Goal: Task Accomplishment & Management: Use online tool/utility

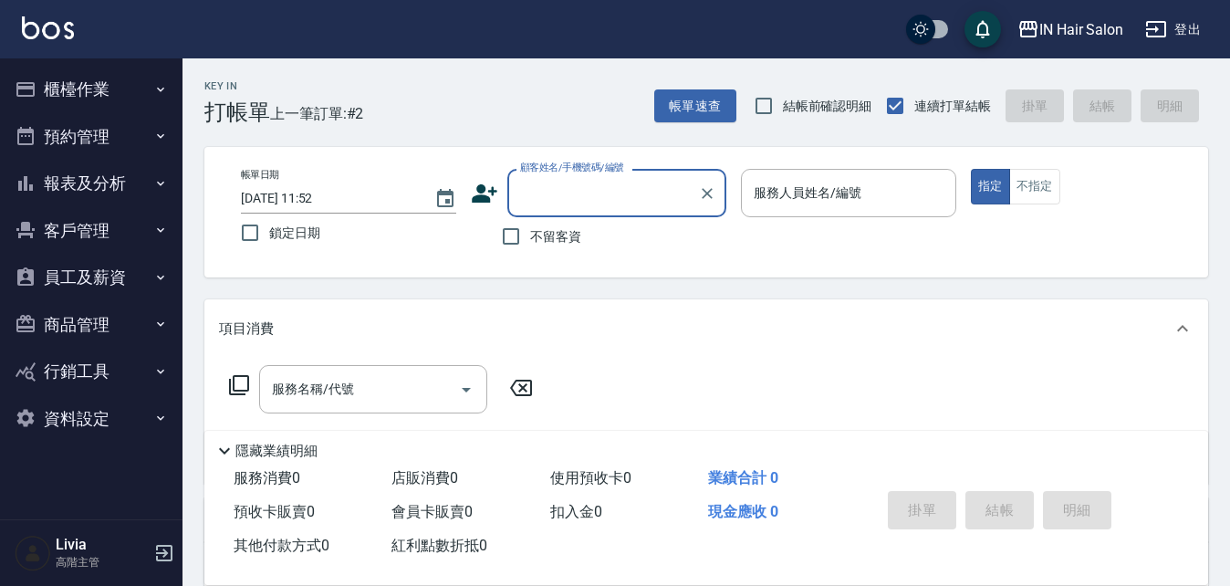
click at [88, 230] on button "客戶管理" at bounding box center [91, 230] width 168 height 47
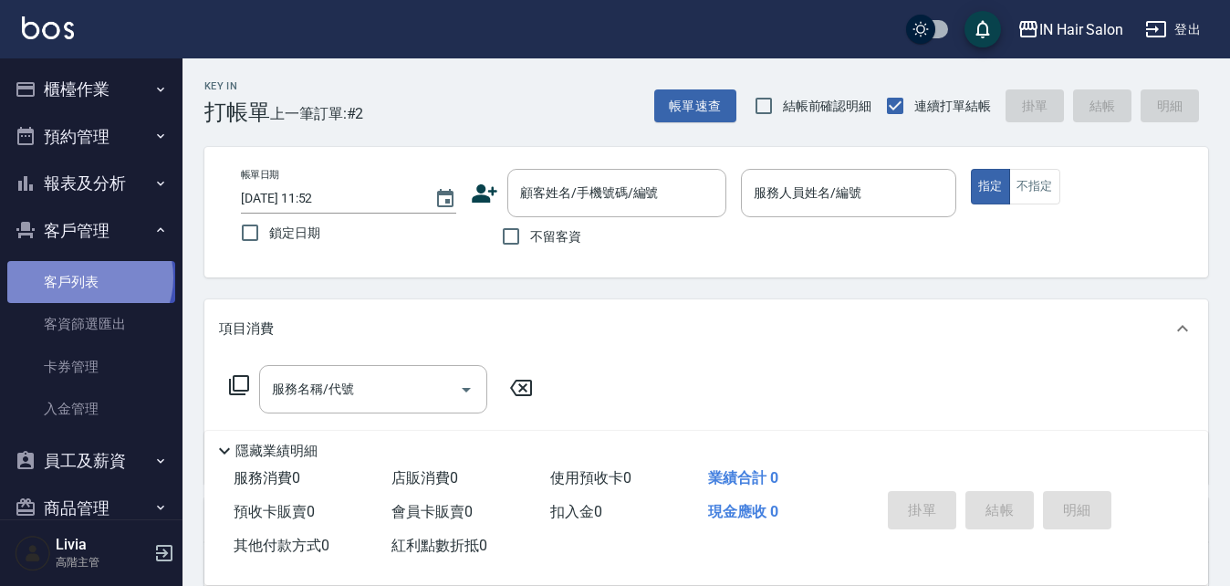
click at [88, 277] on link "客戶列表" at bounding box center [91, 282] width 168 height 42
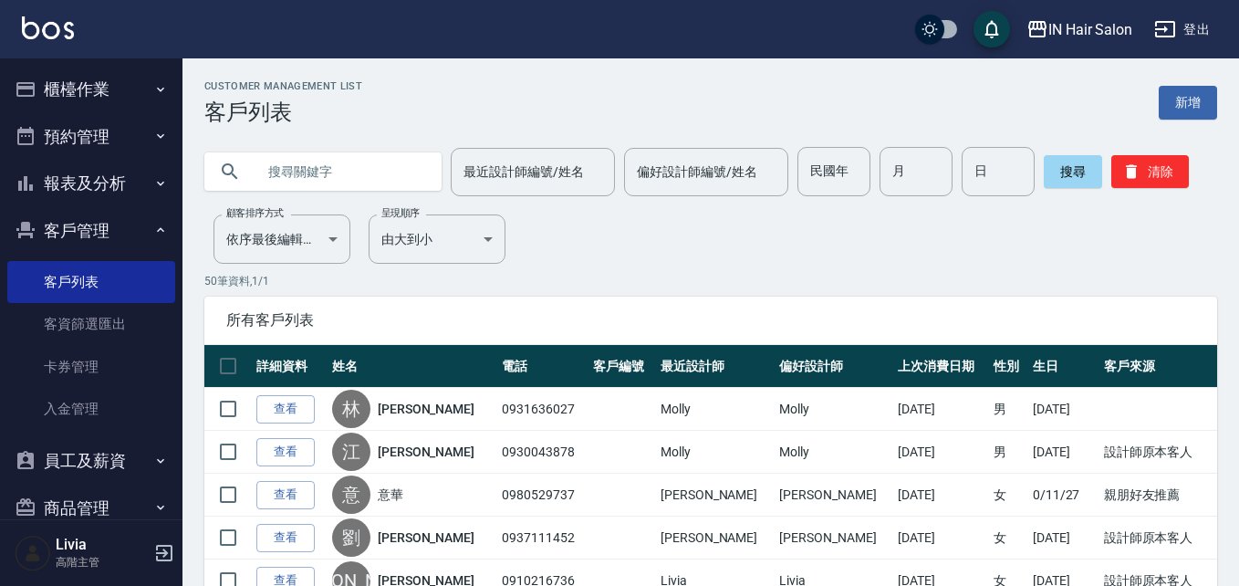
click at [288, 167] on input "text" at bounding box center [340, 171] width 171 height 49
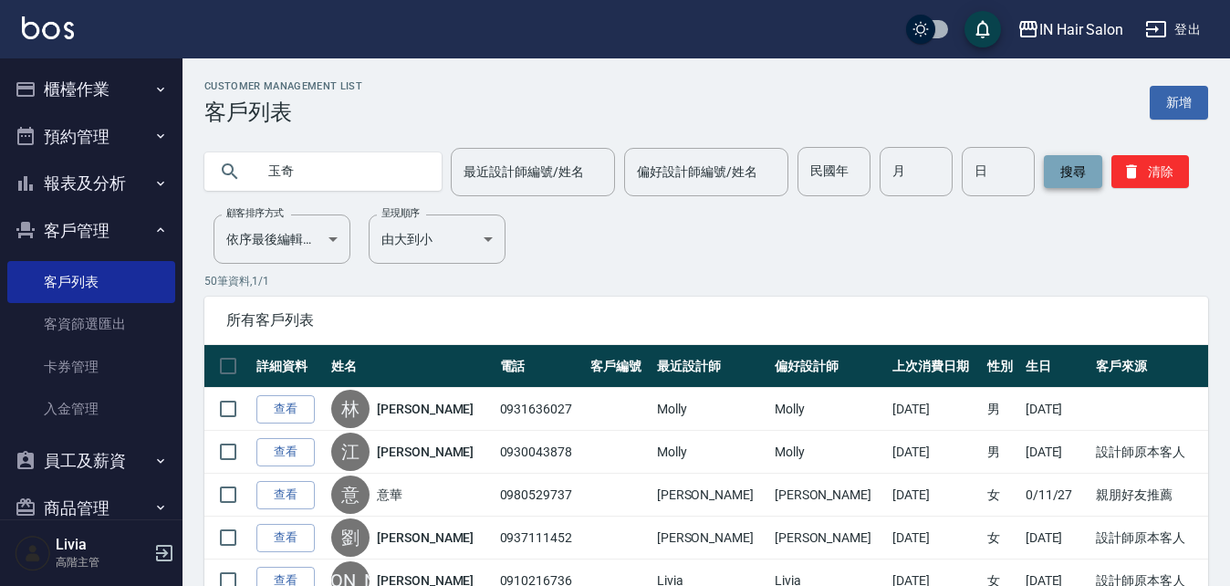
type input "玉奇"
click at [1069, 173] on button "搜尋" at bounding box center [1073, 171] width 58 height 33
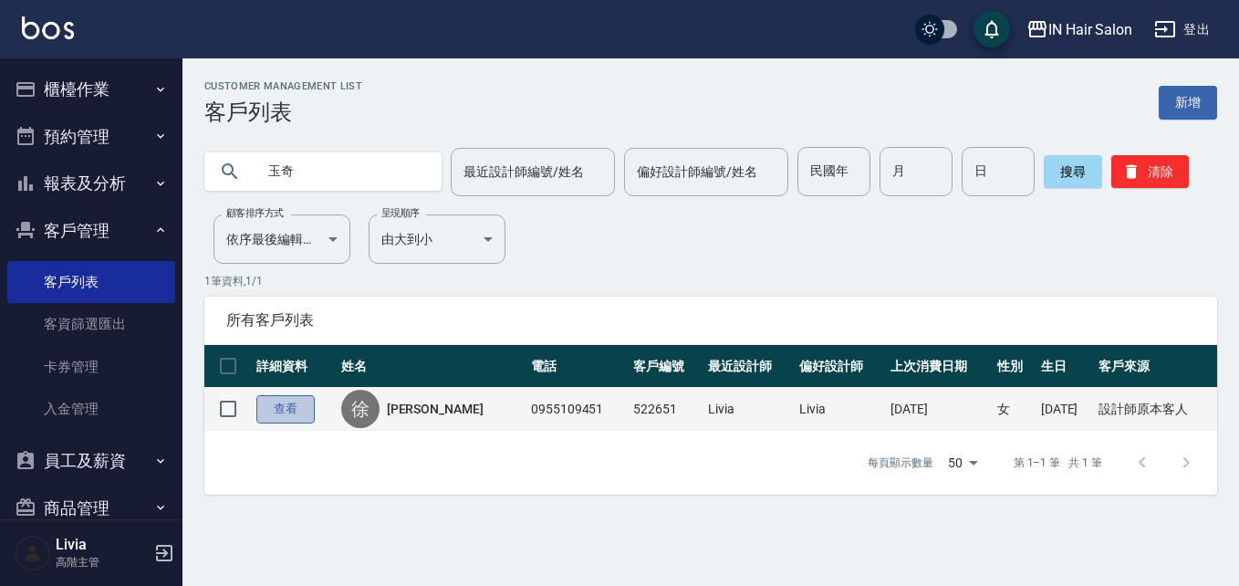
click at [291, 405] on link "查看" at bounding box center [285, 409] width 58 height 28
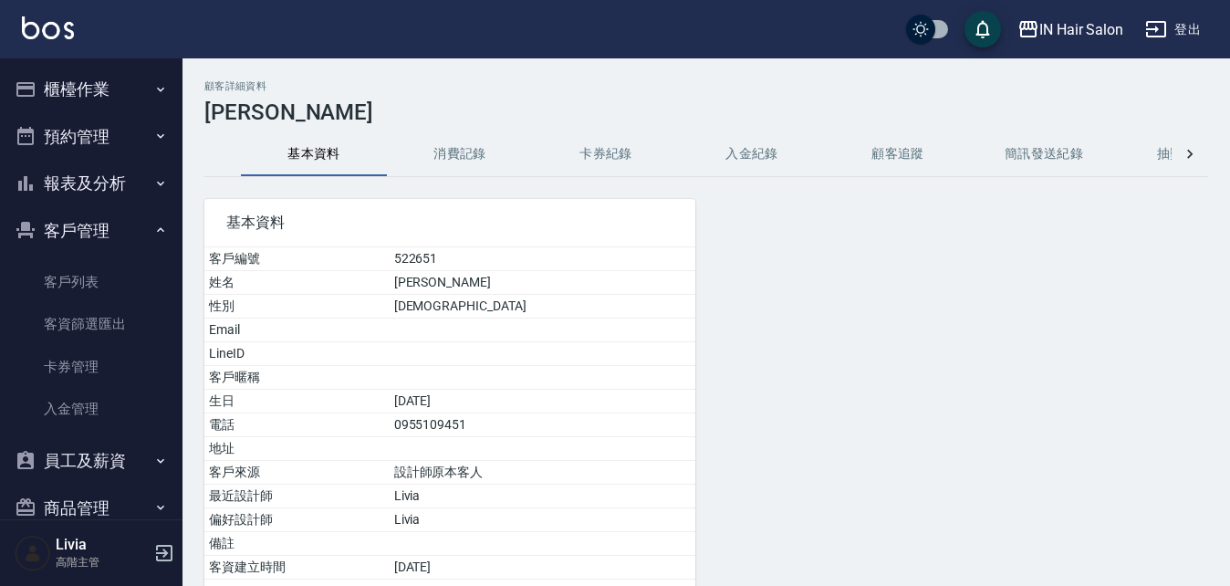
click at [463, 154] on button "消費記錄" at bounding box center [460, 154] width 146 height 44
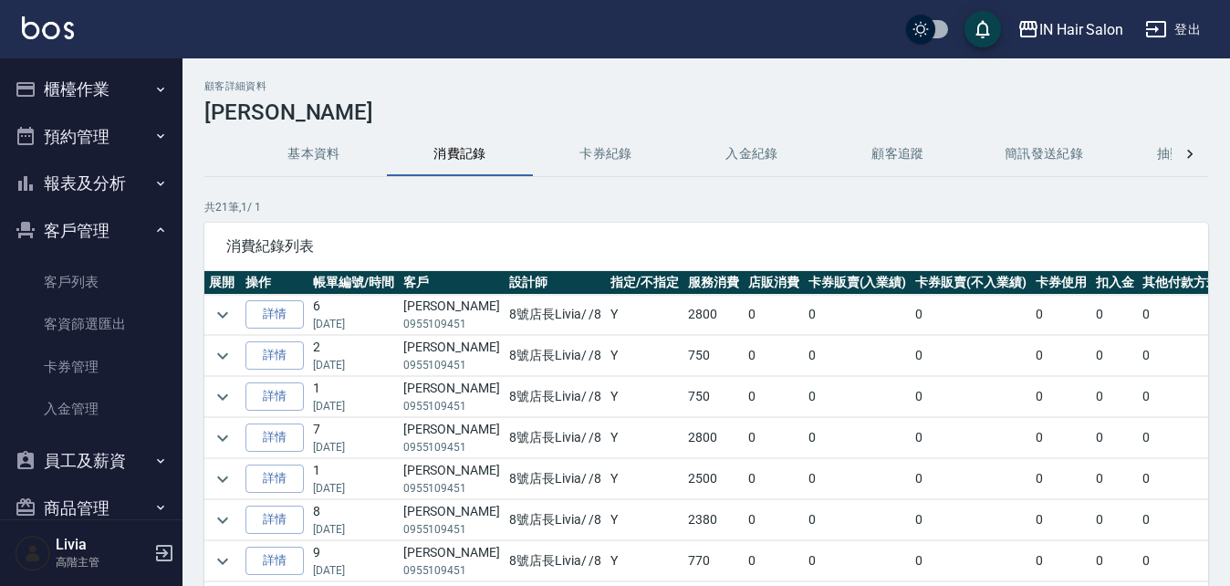
click at [107, 88] on button "櫃檯作業" at bounding box center [91, 89] width 168 height 47
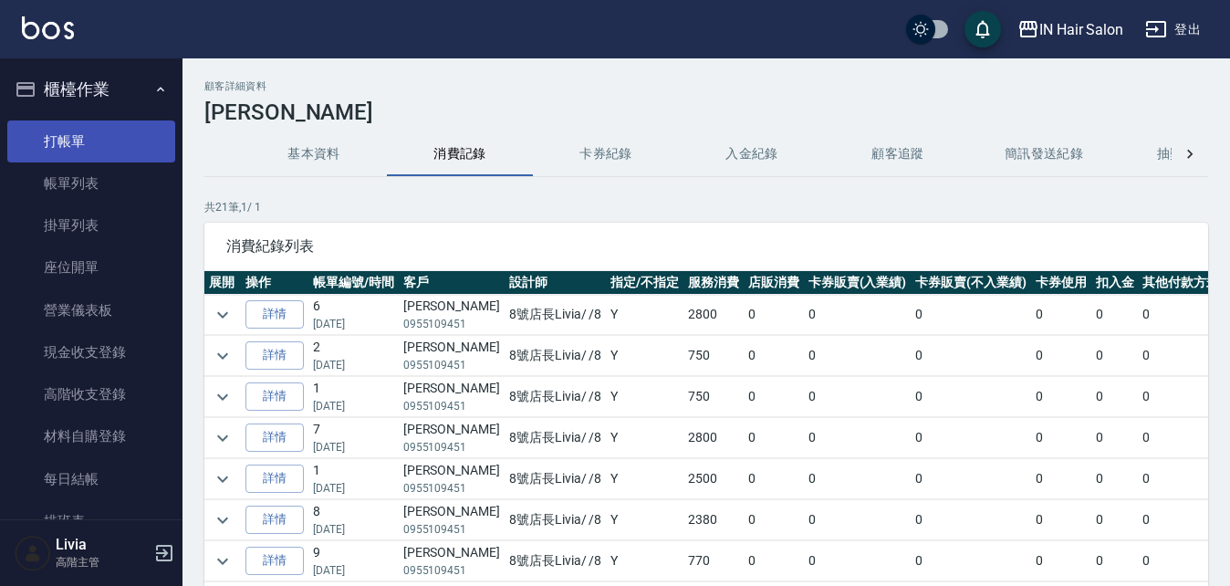
click at [75, 134] on link "打帳單" at bounding box center [91, 141] width 168 height 42
